Goal: Task Accomplishment & Management: Manage account settings

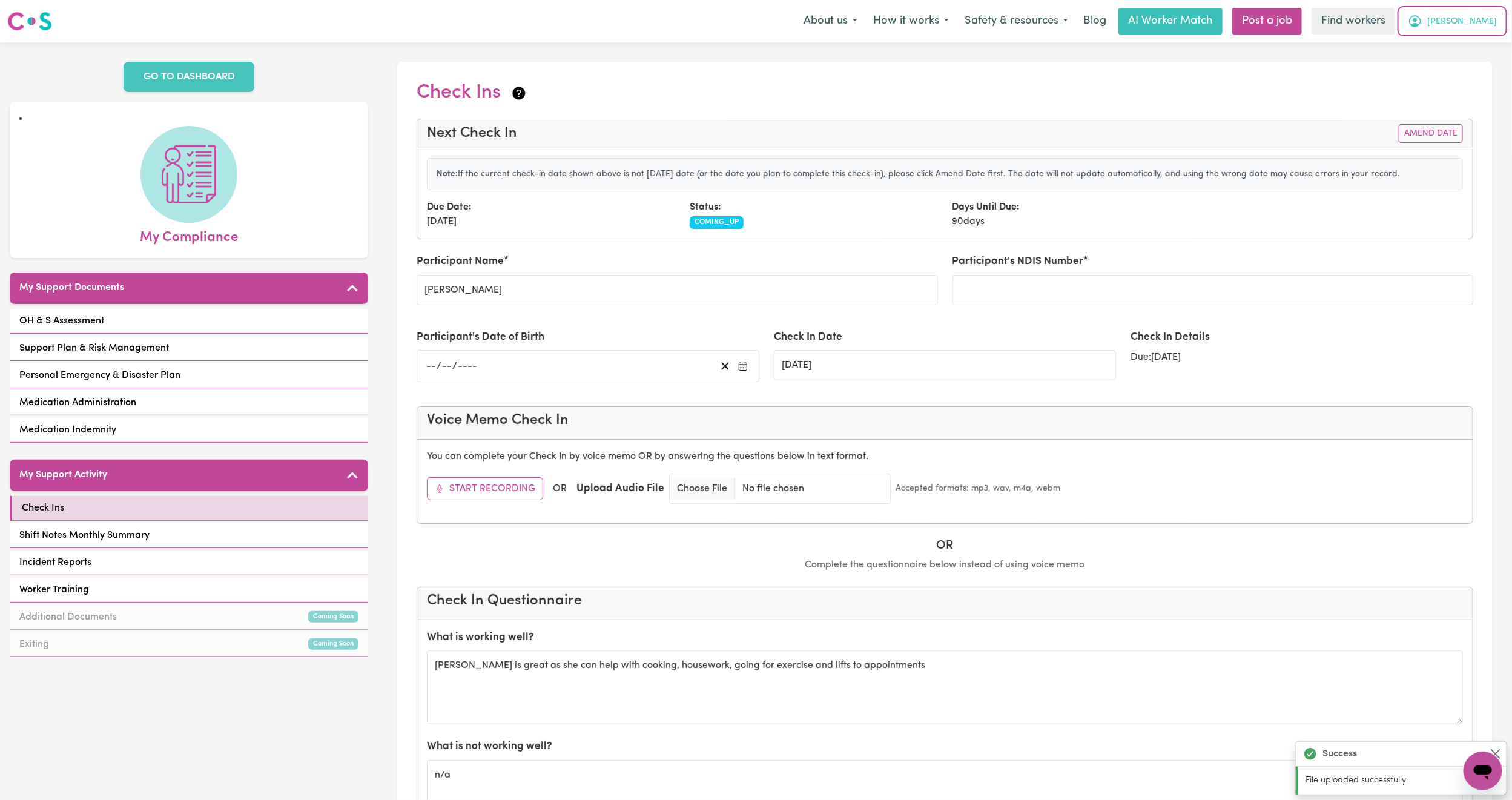
click at [1492, 12] on button "[PERSON_NAME]" at bounding box center [1452, 22] width 105 height 26
click at [1441, 66] on link "Logout" at bounding box center [1456, 69] width 96 height 23
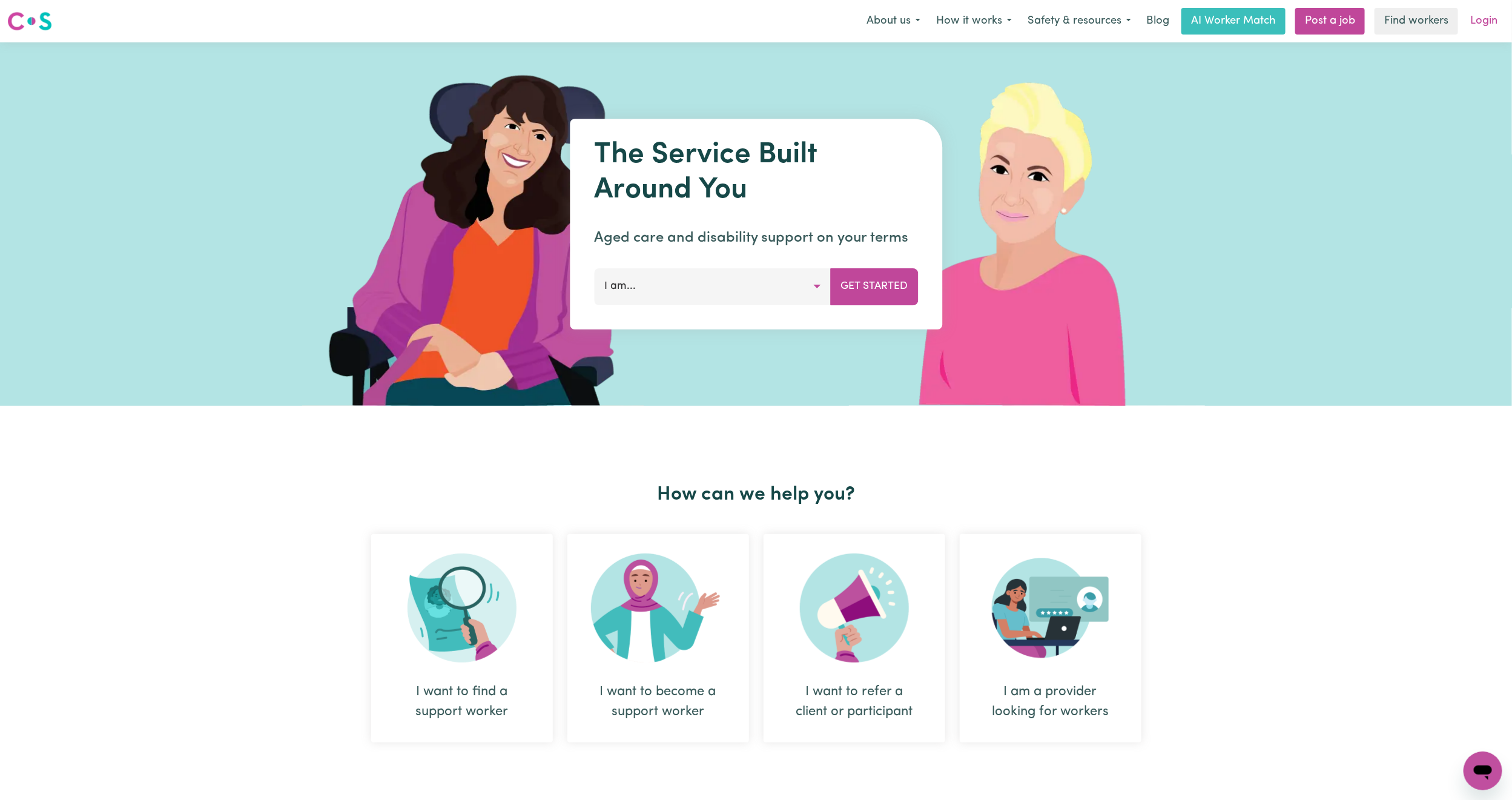
click at [1484, 19] on link "Login" at bounding box center [1484, 21] width 42 height 27
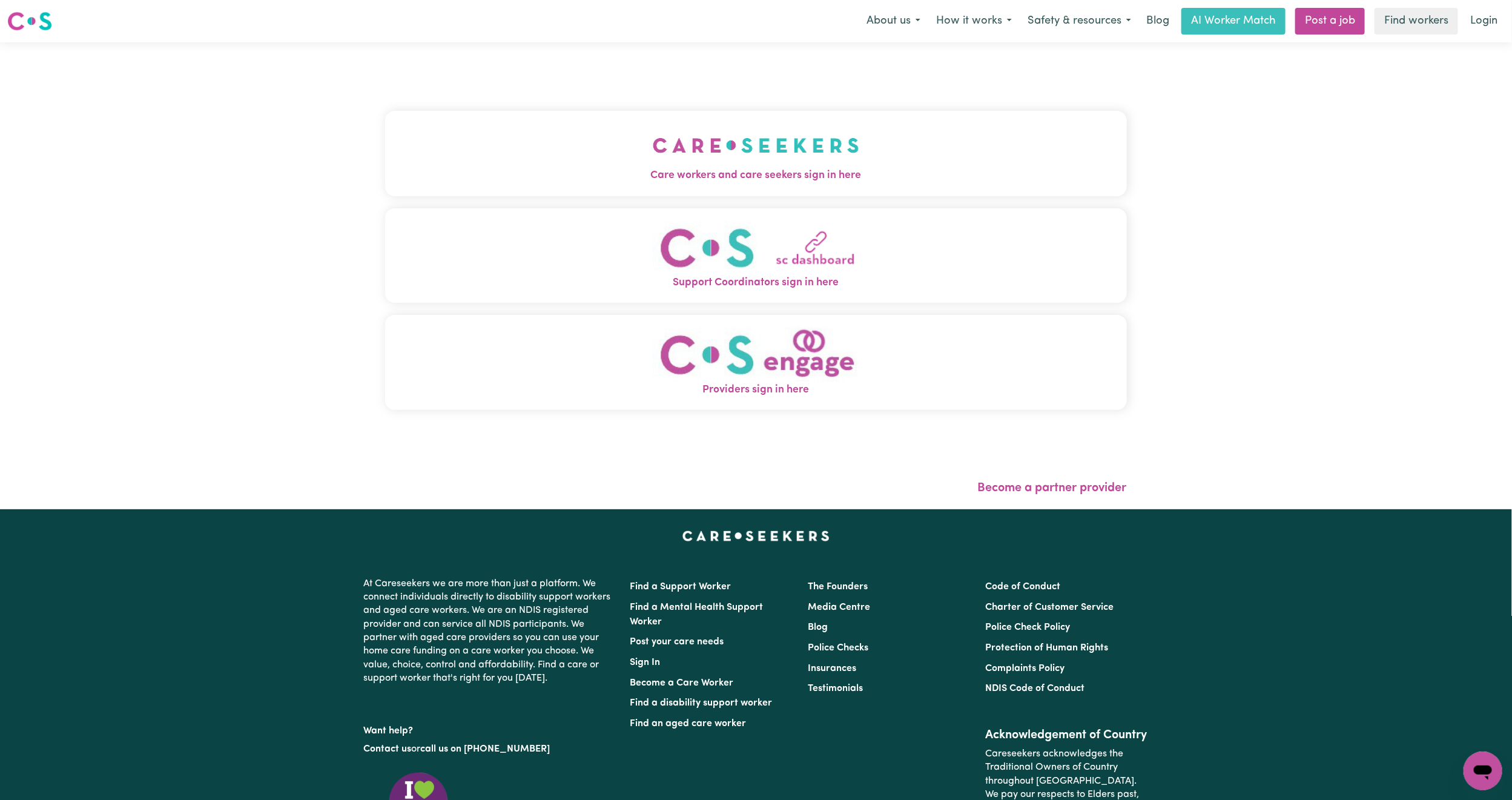
click at [587, 150] on button "Care workers and care seekers sign in here" at bounding box center [756, 152] width 742 height 85
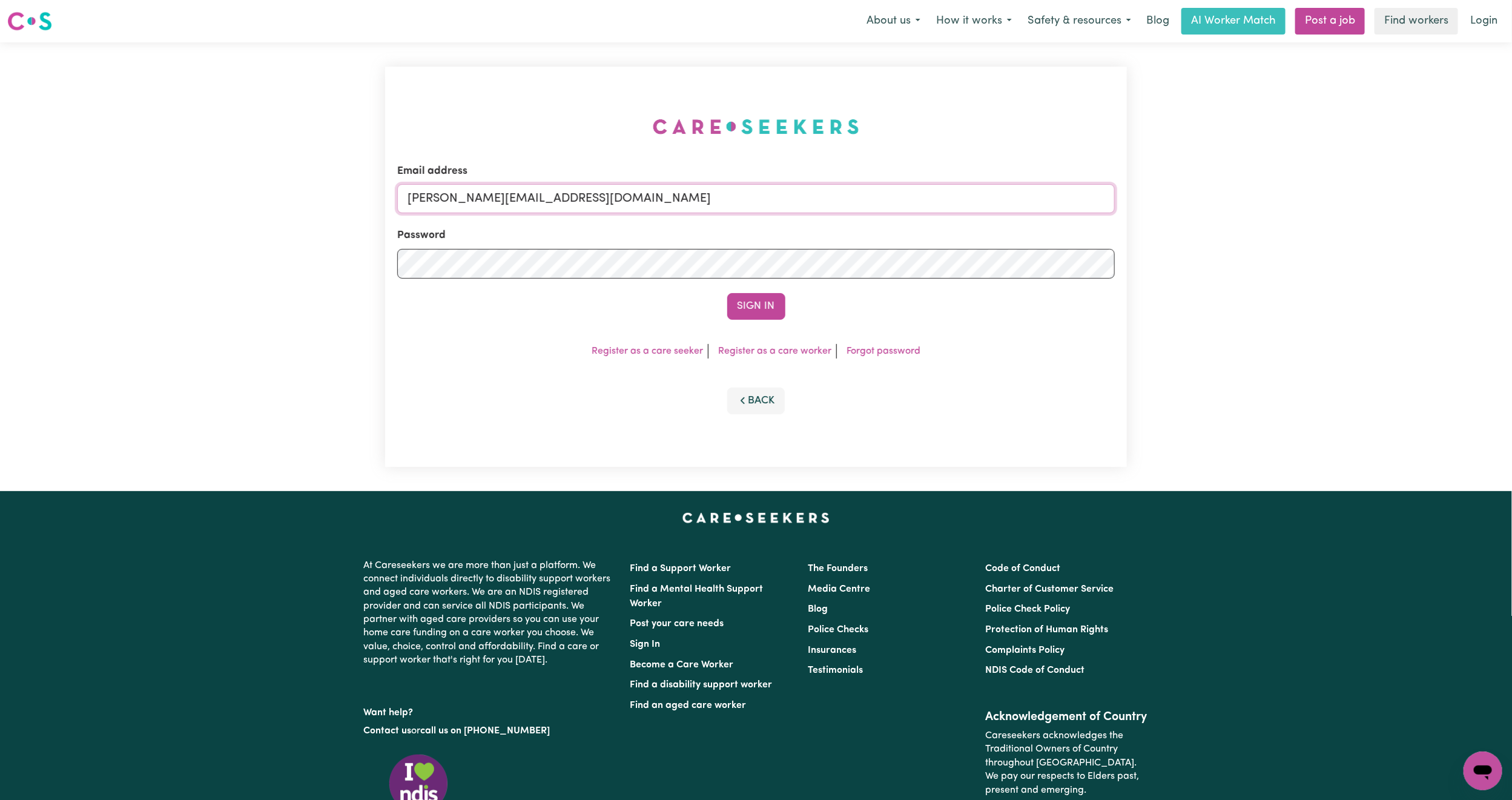
click at [485, 184] on input "[PERSON_NAME][EMAIL_ADDRESS][DOMAIN_NAME]" at bounding box center [756, 198] width 718 height 29
click at [1042, 278] on form "Email address [EMAIL_ADDRESS][PERSON_NAME][DOMAIN_NAME] Password Sign In" at bounding box center [756, 241] width 718 height 156
type input "superuser~[EMAIL_ADDRESS][DOMAIN_NAME]"
click at [747, 294] on button "Sign In" at bounding box center [756, 306] width 58 height 27
